Goal: Task Accomplishment & Management: Manage account settings

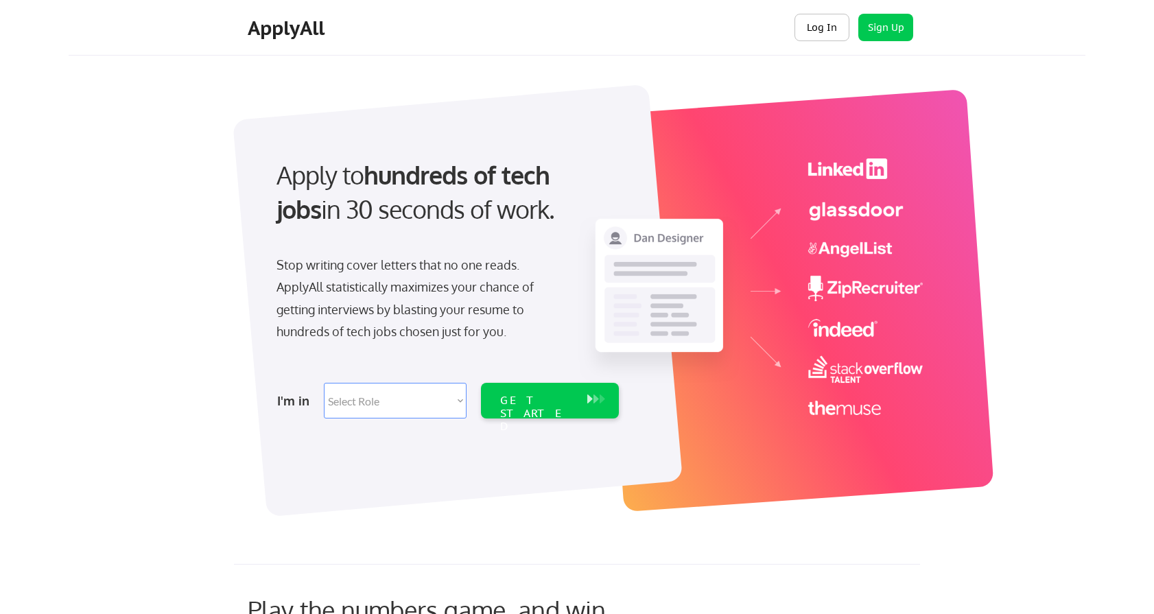
click at [822, 25] on button "Log In" at bounding box center [821, 27] width 55 height 27
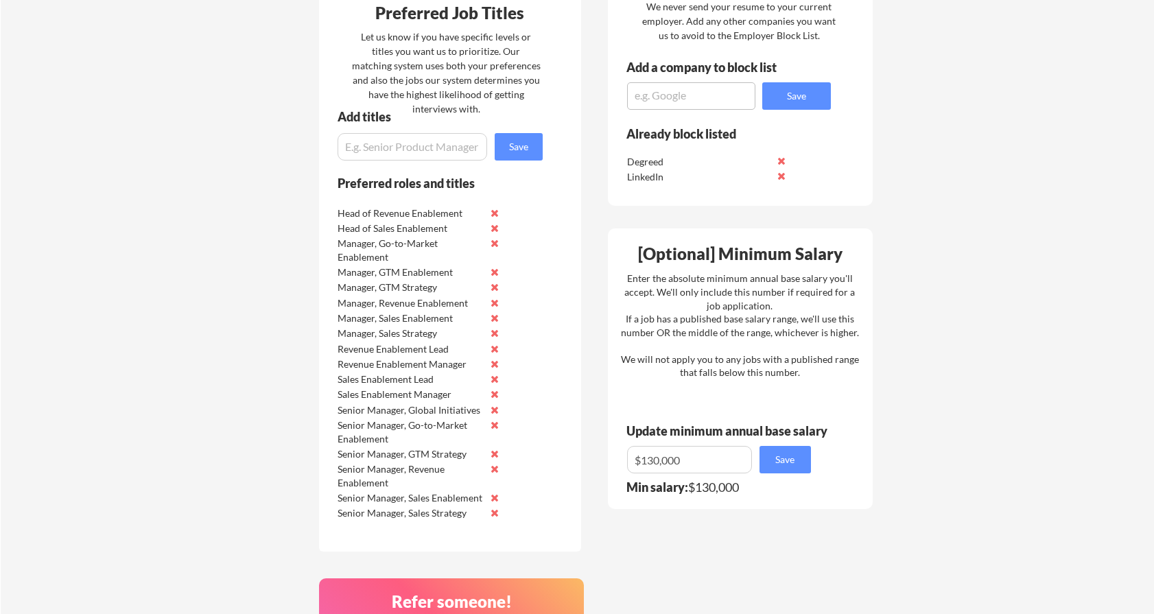
scroll to position [630, 0]
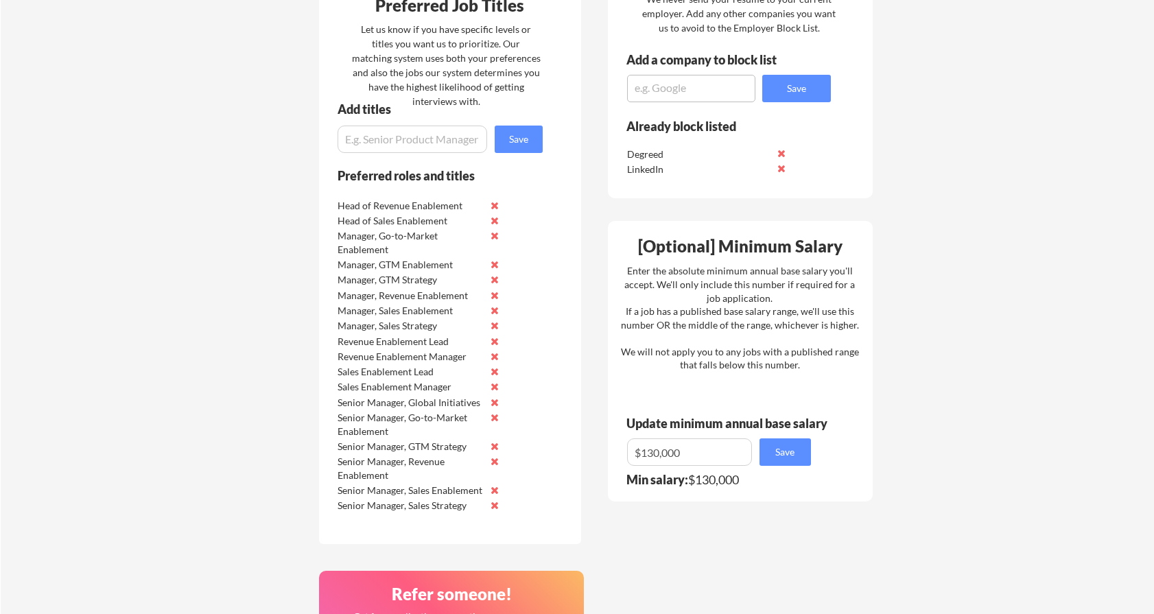
click at [668, 86] on textarea at bounding box center [691, 88] width 128 height 27
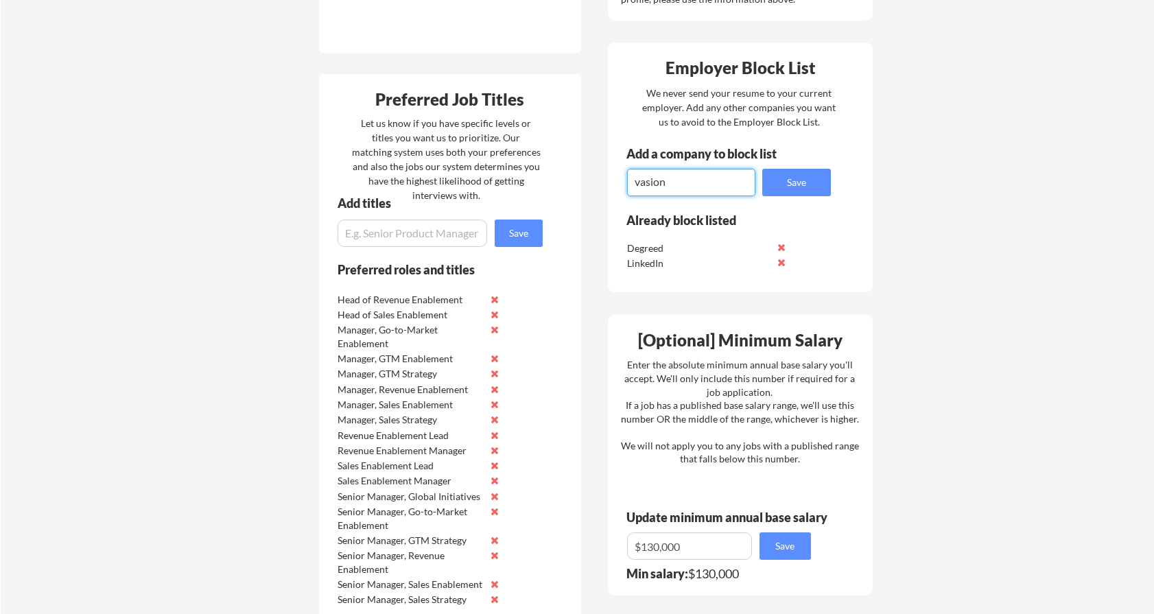
scroll to position [534, 0]
click at [669, 182] on textarea "vasion" at bounding box center [691, 183] width 128 height 27
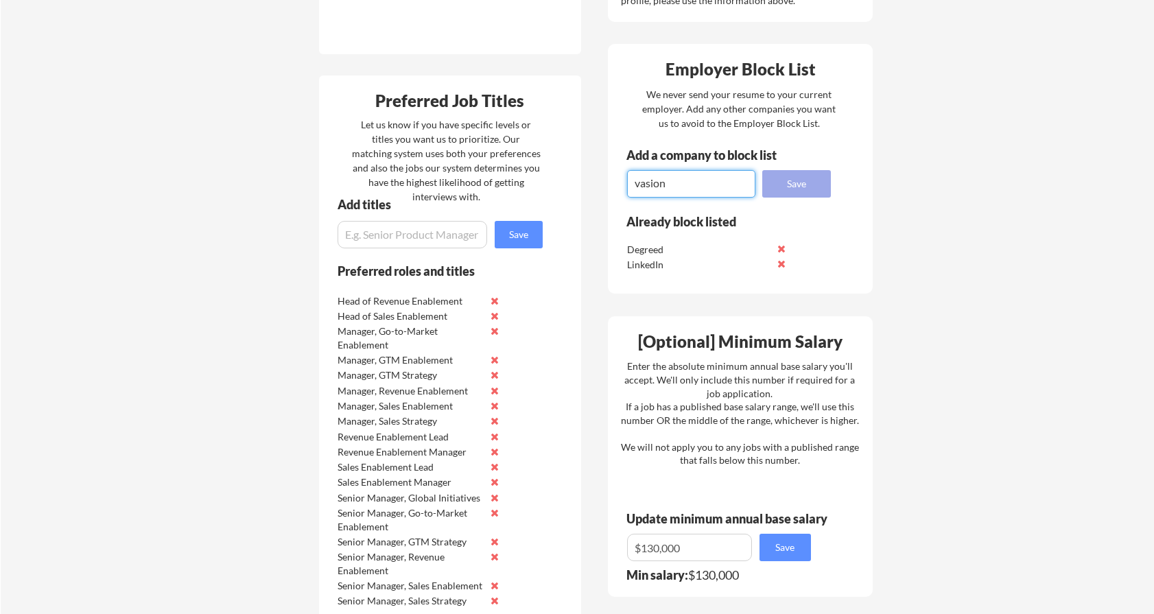
type textarea "vasion"
click at [774, 188] on button "Save" at bounding box center [796, 183] width 69 height 27
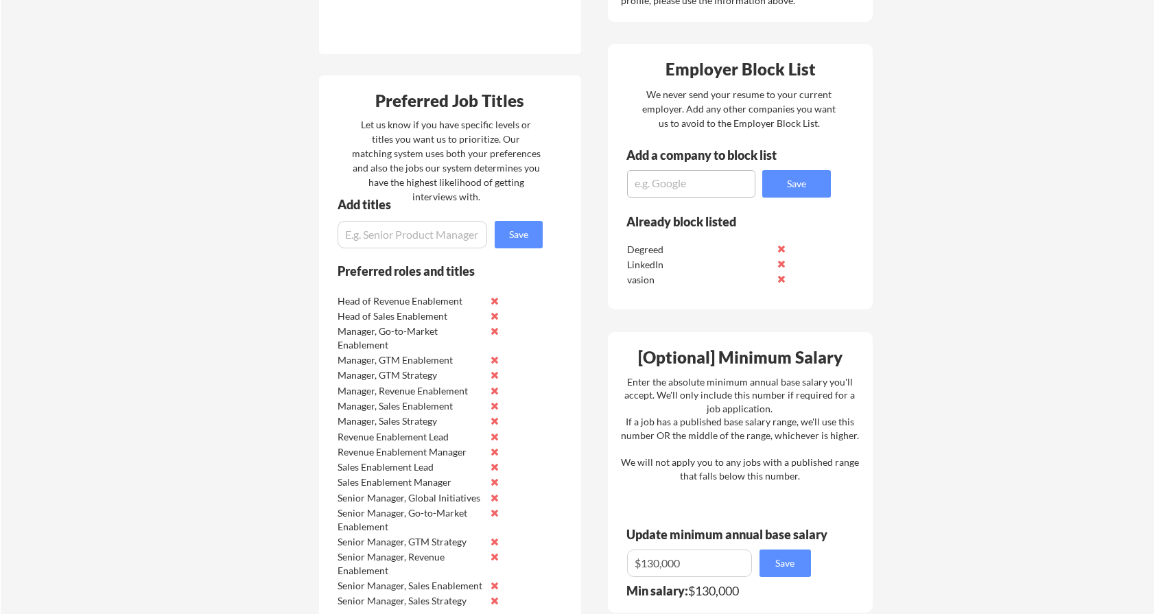
click at [782, 280] on button at bounding box center [781, 279] width 10 height 10
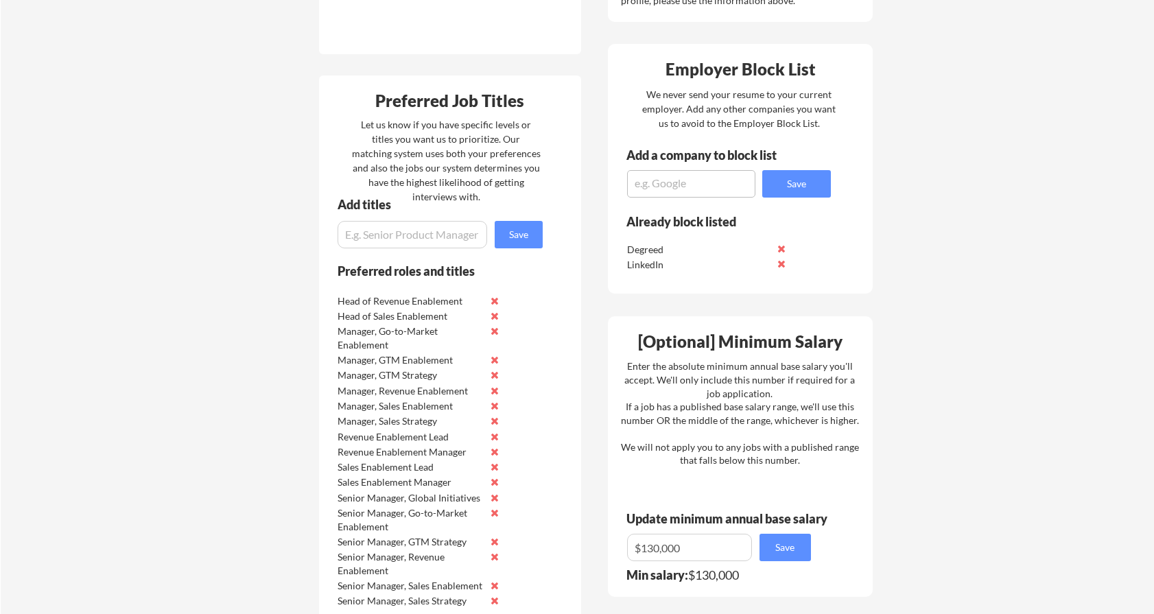
click at [655, 182] on textarea at bounding box center [691, 183] width 128 height 27
type textarea "Vasion"
click at [803, 180] on button "Save" at bounding box center [796, 183] width 69 height 27
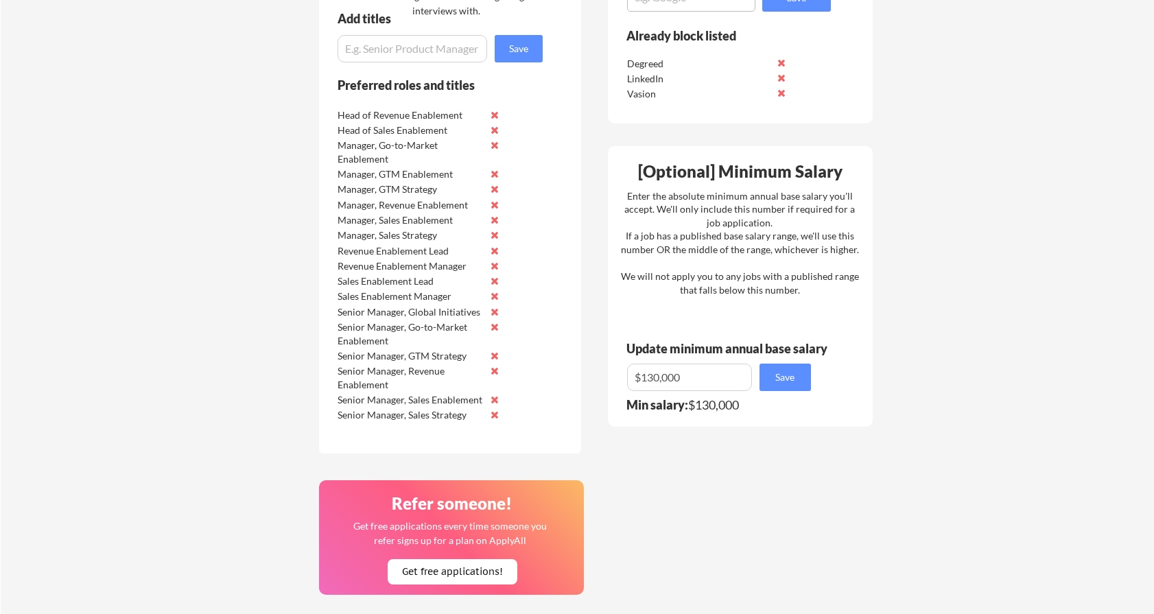
scroll to position [721, 0]
click at [652, 375] on input "input" at bounding box center [689, 376] width 125 height 27
click at [969, 369] on div "Your Dashboard You're being applied to jobs! 🙌 View My Job Applications Where s…" at bounding box center [577, 89] width 1153 height 1510
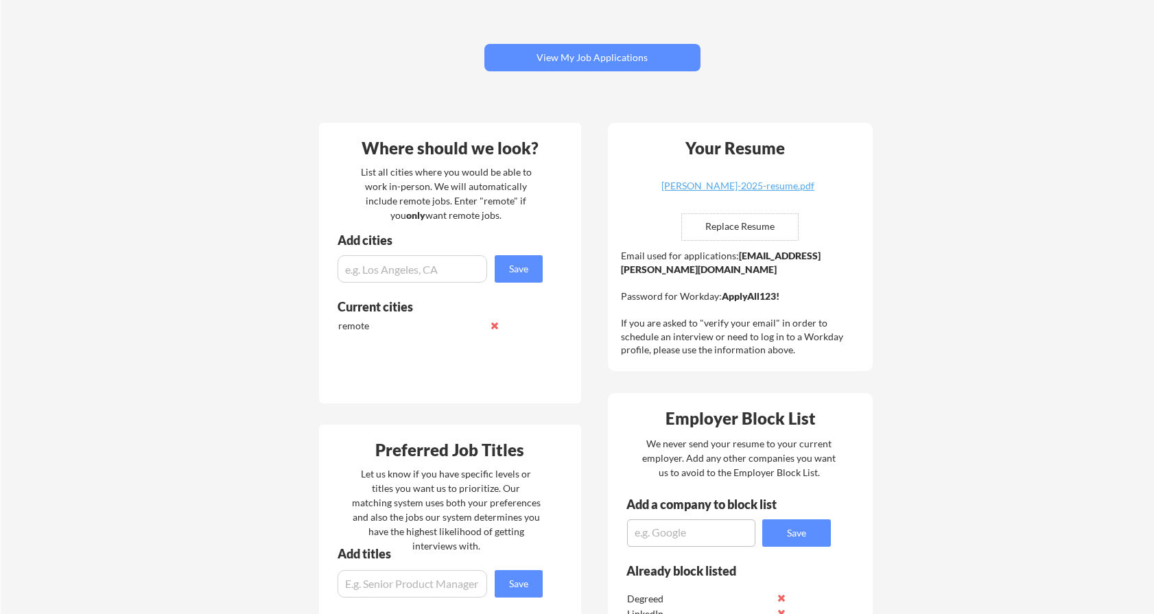
scroll to position [0, 0]
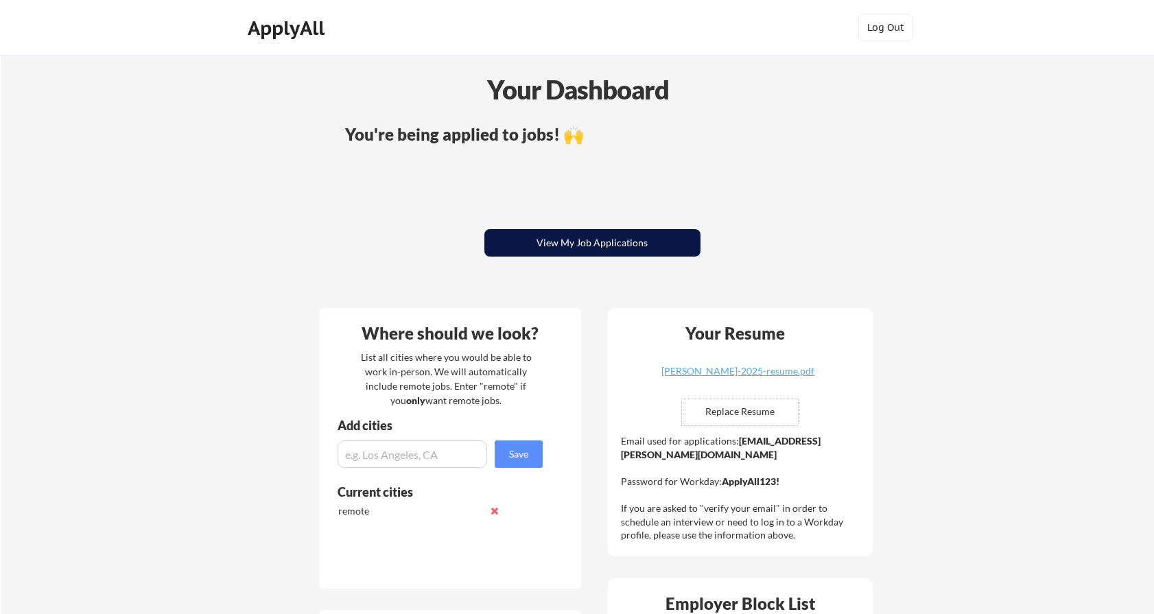
click at [536, 244] on button "View My Job Applications" at bounding box center [592, 242] width 216 height 27
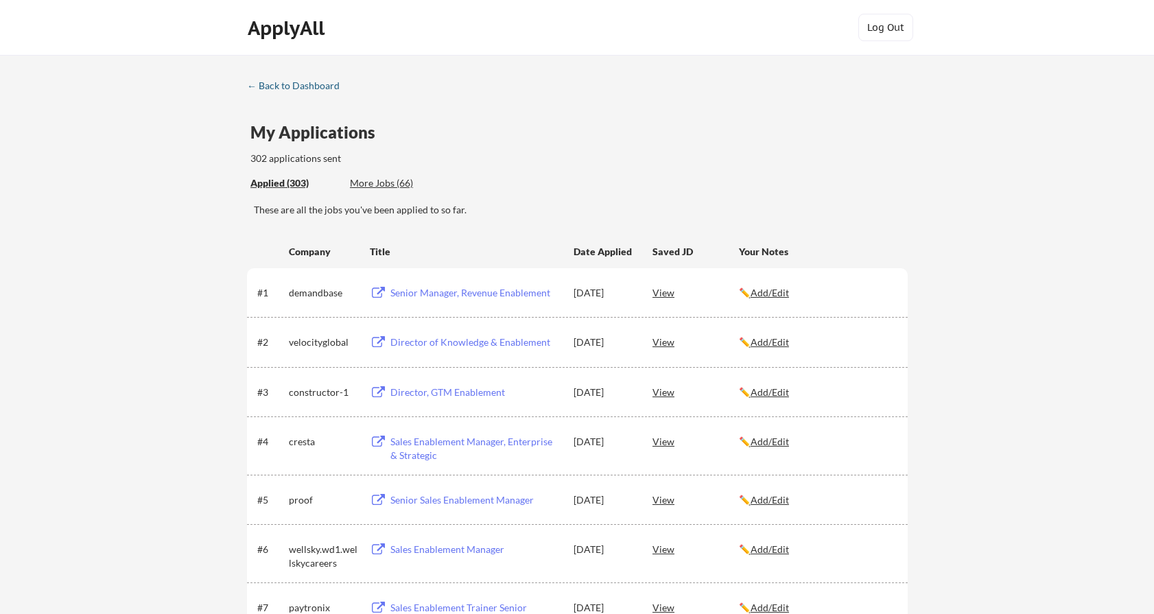
click at [285, 89] on div "← Back to Dashboard" at bounding box center [298, 86] width 103 height 10
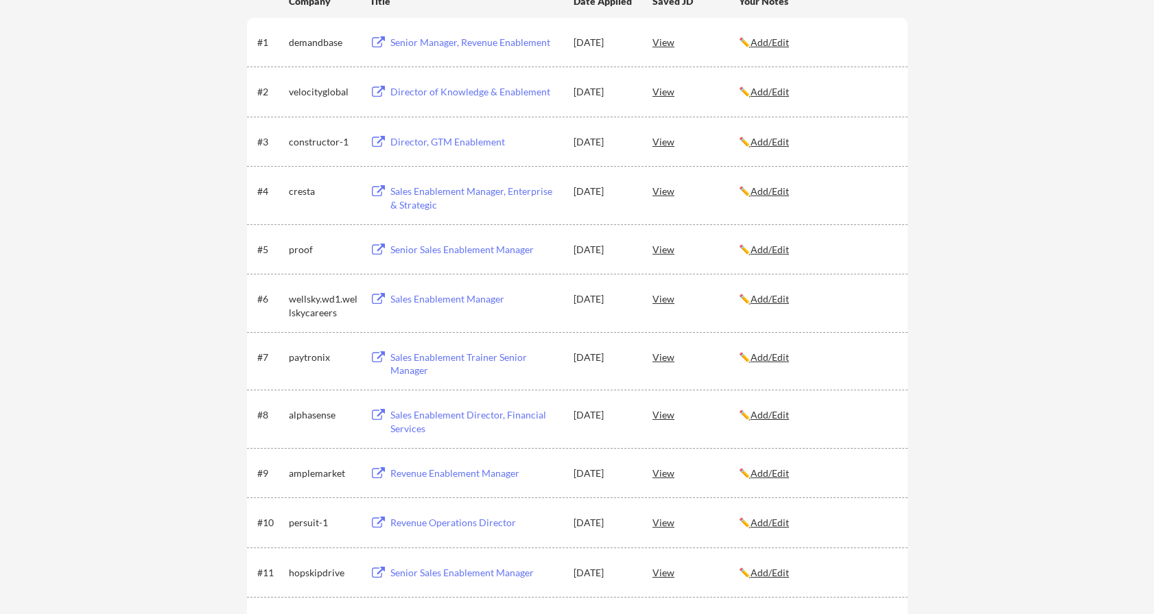
scroll to position [254, 0]
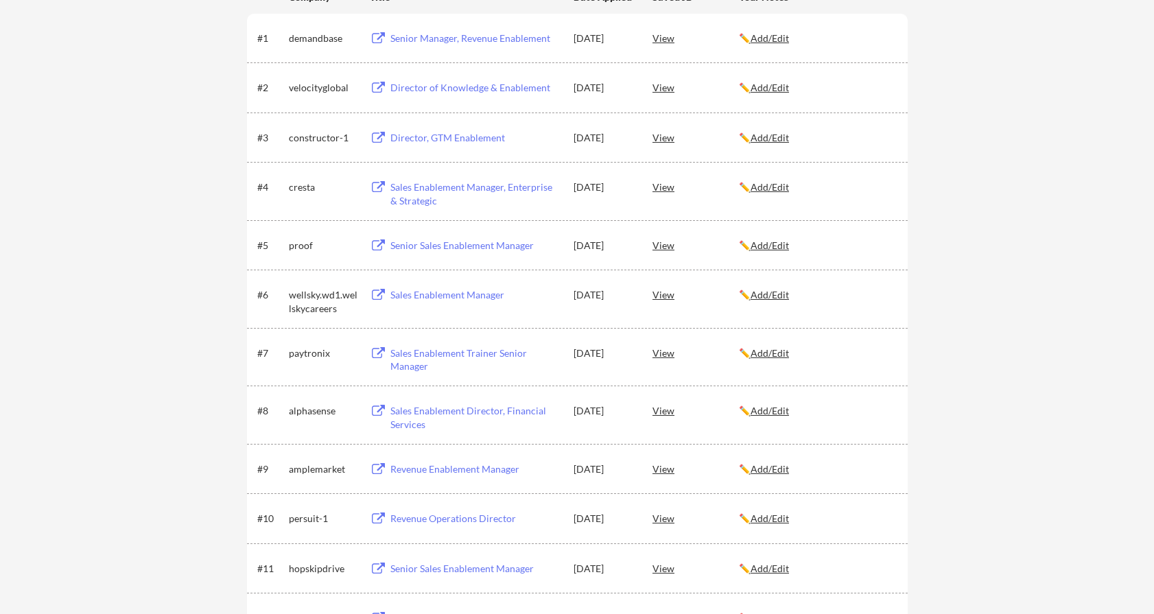
click at [417, 86] on div "Director of Knowledge & Enablement" at bounding box center [475, 88] width 170 height 14
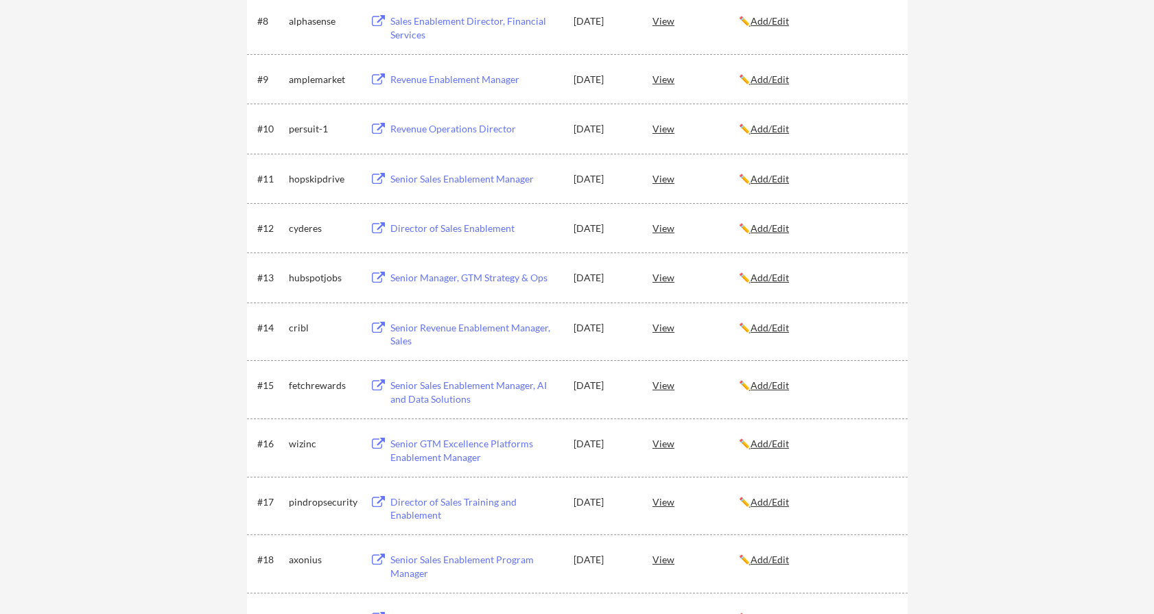
scroll to position [0, 0]
